Goal: Information Seeking & Learning: Learn about a topic

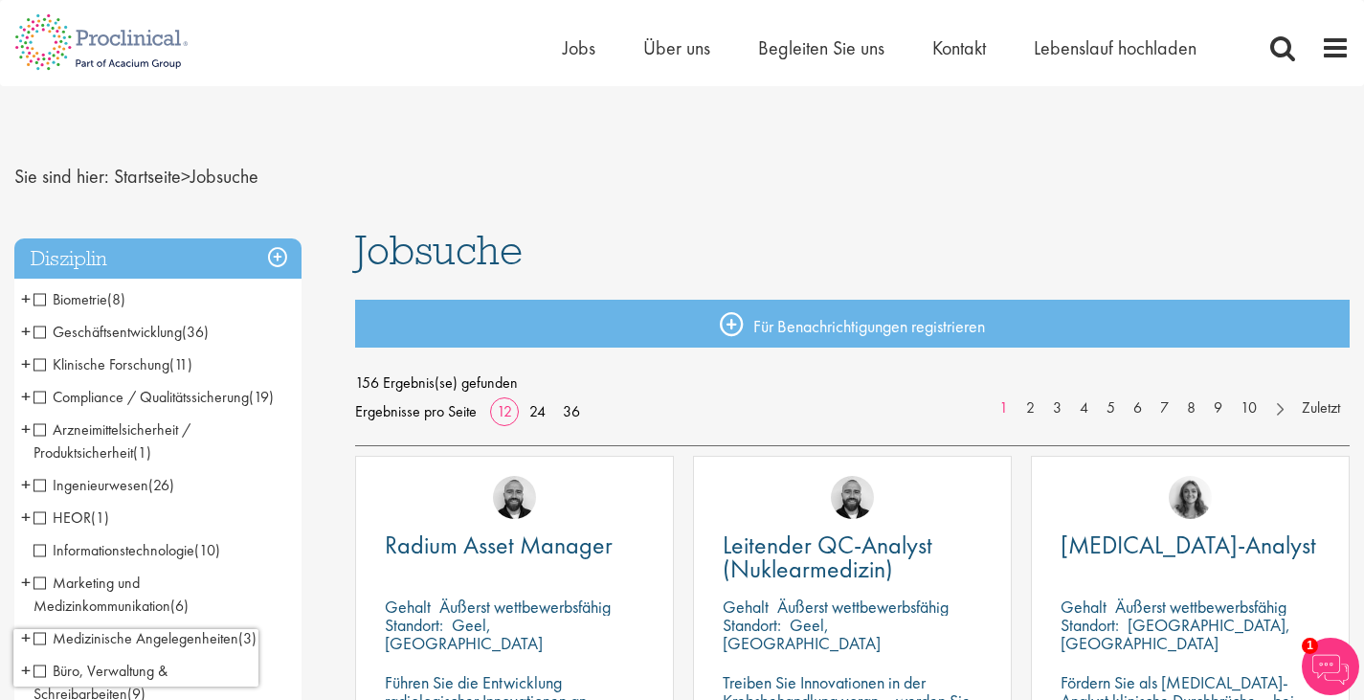
scroll to position [510, 0]
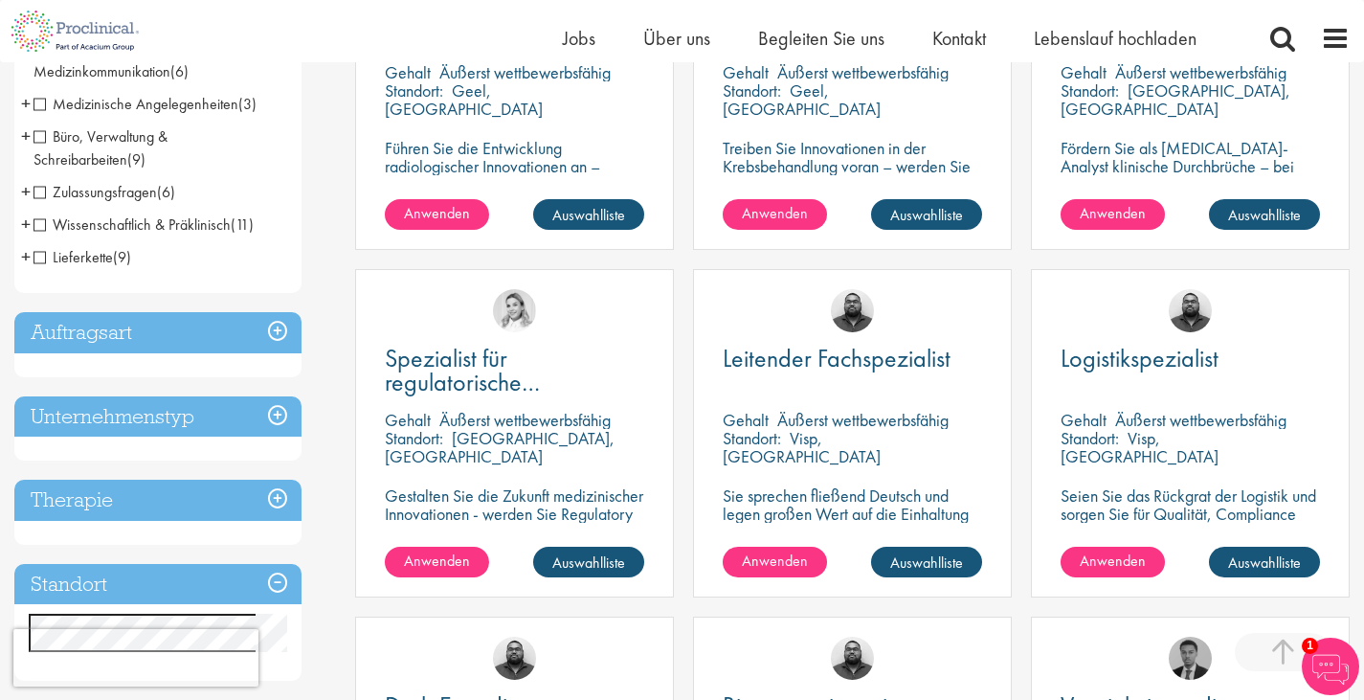
click at [274, 416] on h3 "Unternehmenstyp" at bounding box center [157, 416] width 287 height 41
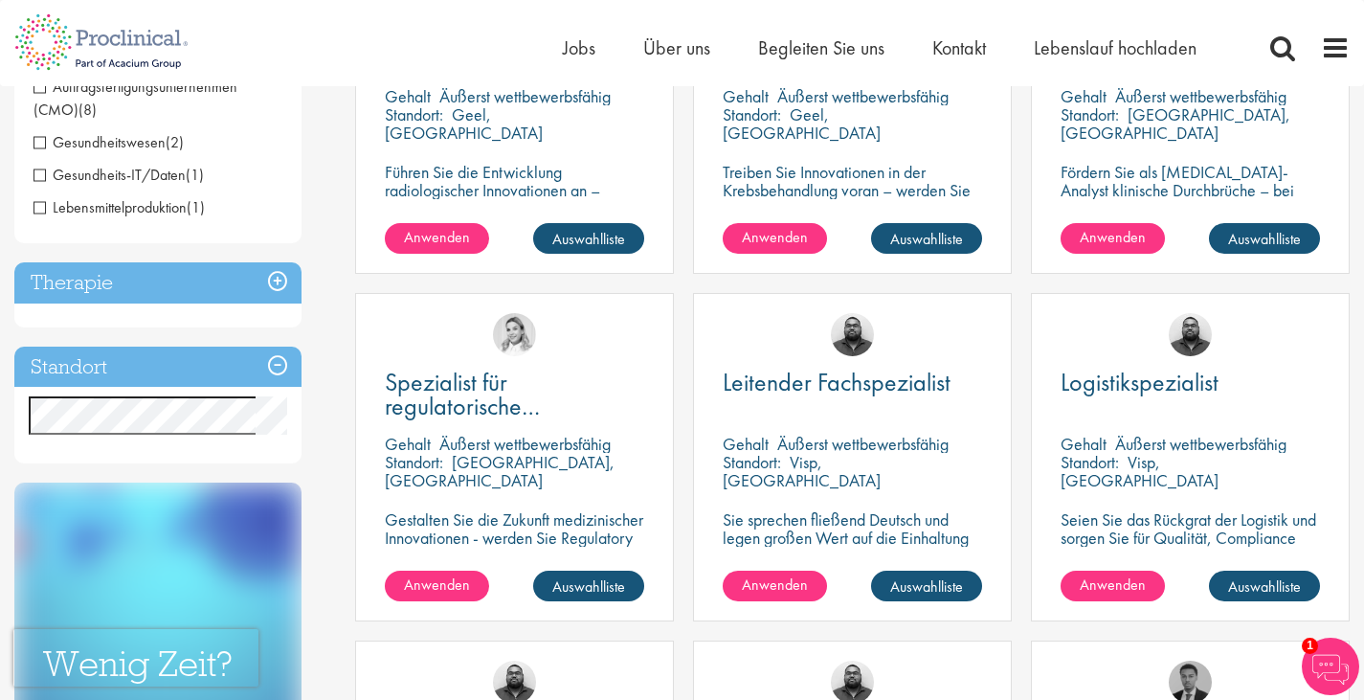
scroll to position [0, 0]
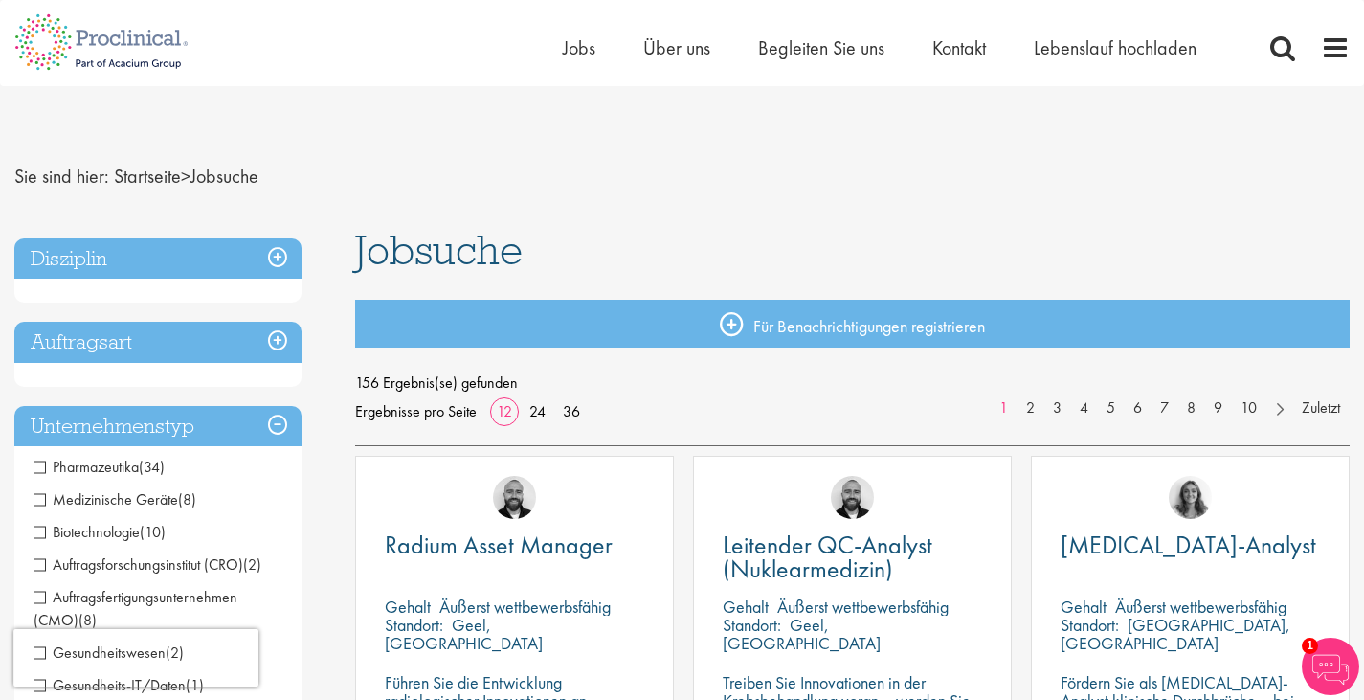
click at [42, 468] on span "Pharmazeutika" at bounding box center [86, 467] width 105 height 20
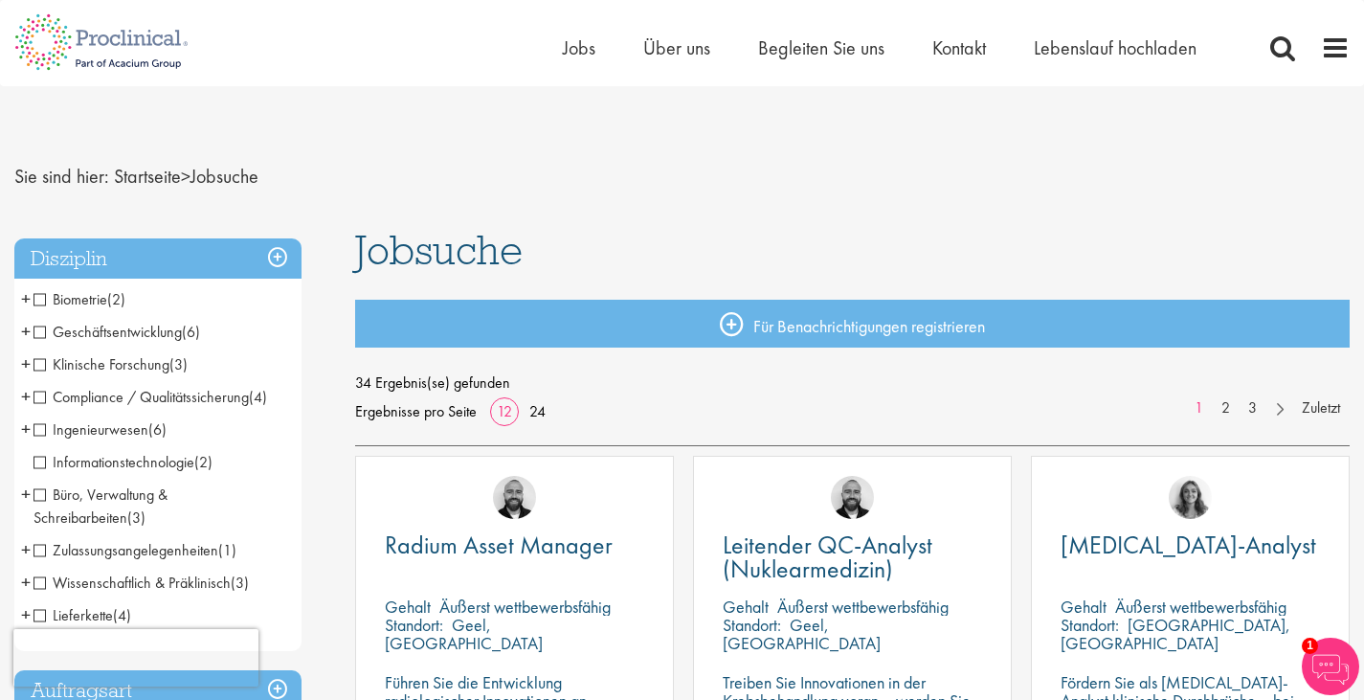
click at [28, 329] on span "+" at bounding box center [26, 331] width 10 height 29
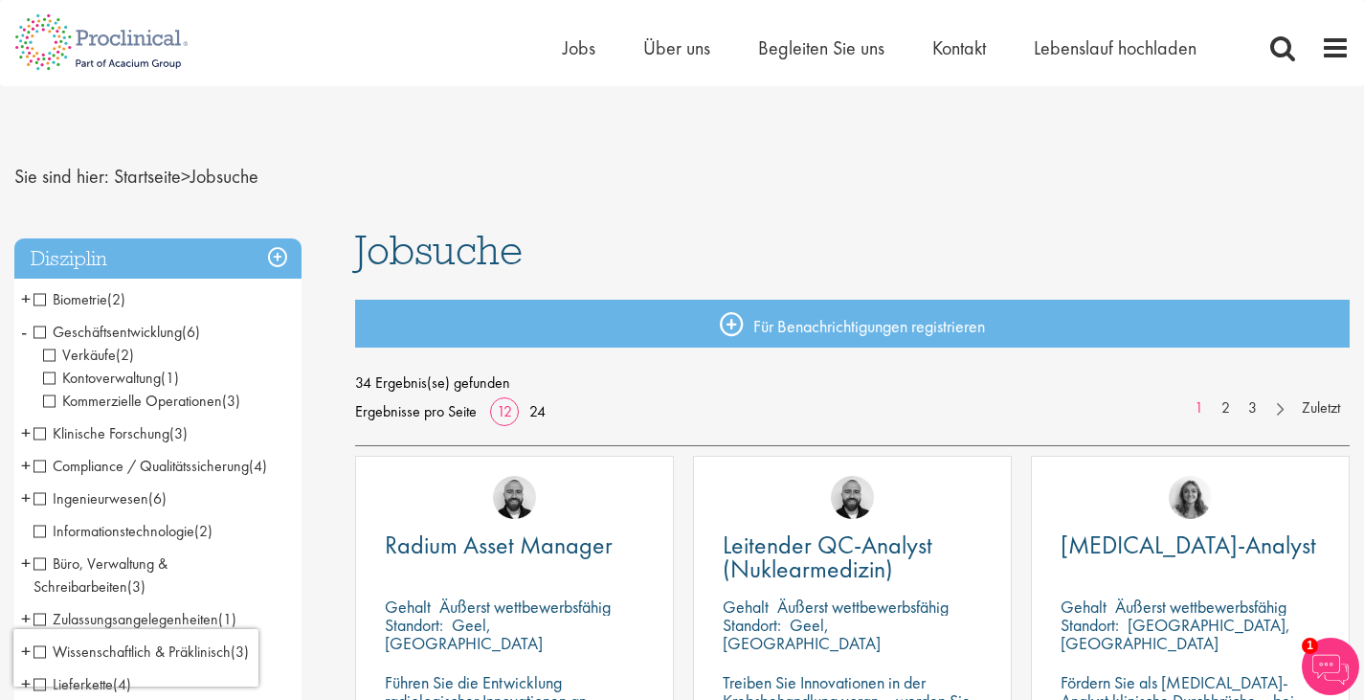
click at [48, 354] on span "Verkäufe" at bounding box center [79, 355] width 73 height 20
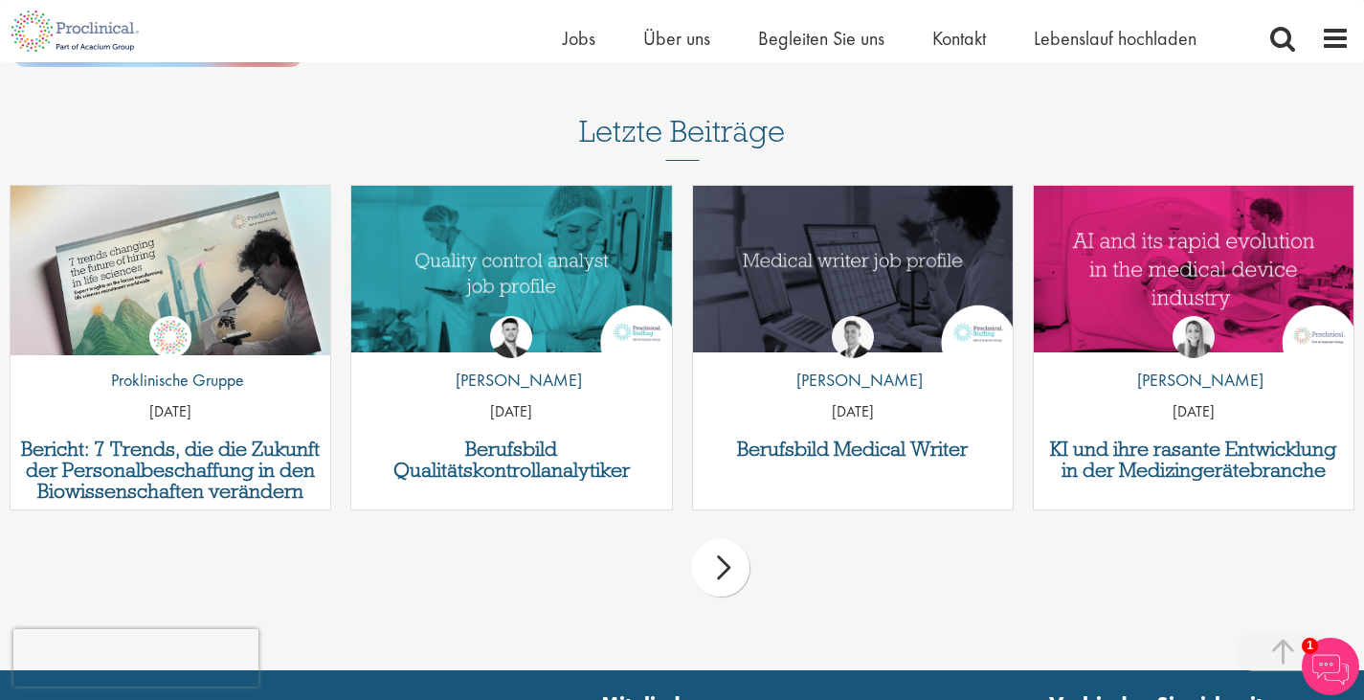
scroll to position [1423, 0]
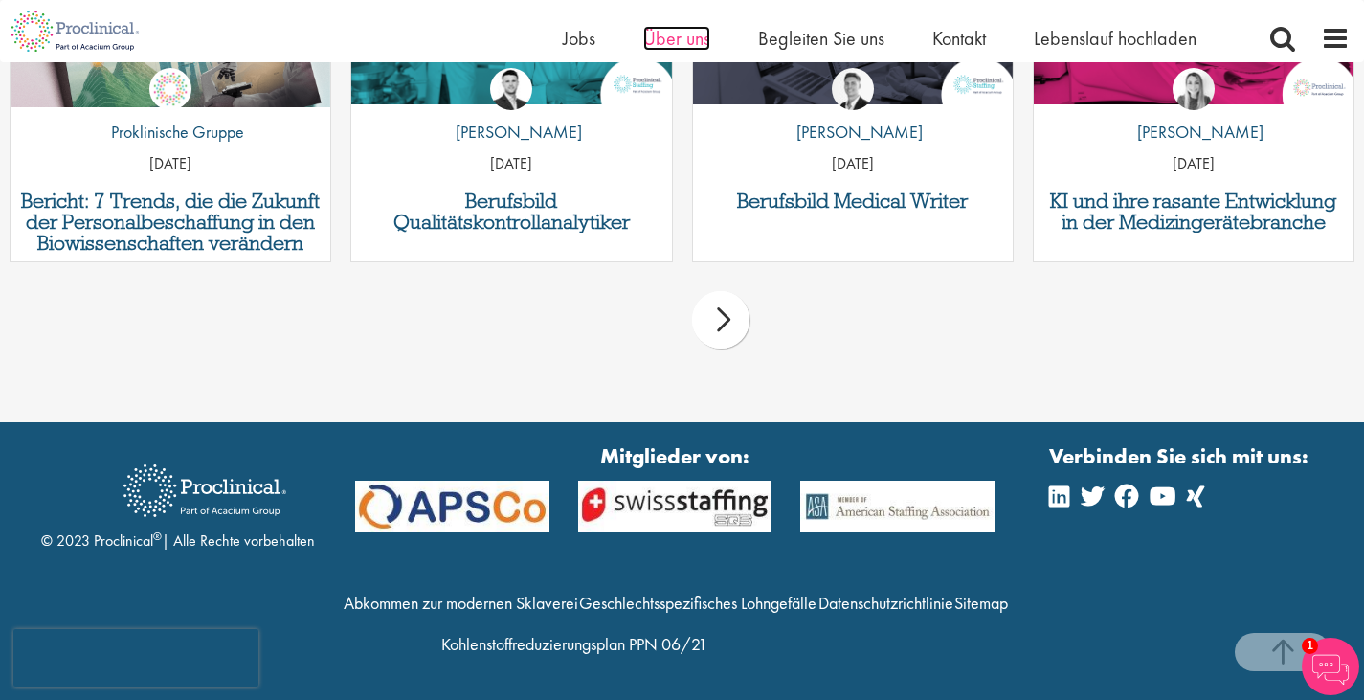
click at [691, 32] on font "Über uns" at bounding box center [676, 38] width 67 height 25
